Goal: Transaction & Acquisition: Purchase product/service

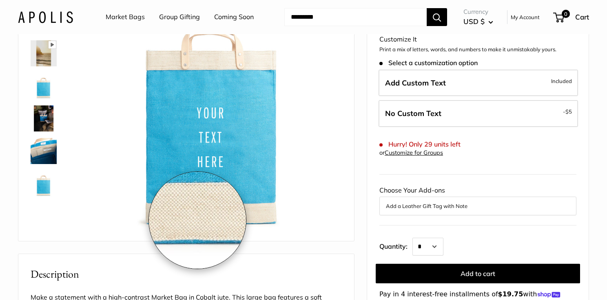
scroll to position [89, 0]
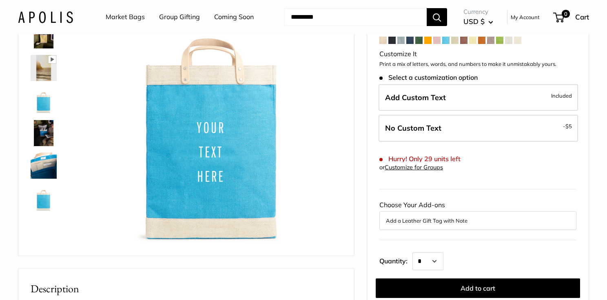
click at [47, 105] on img at bounding box center [44, 101] width 26 height 26
